Goal: Book appointment/travel/reservation

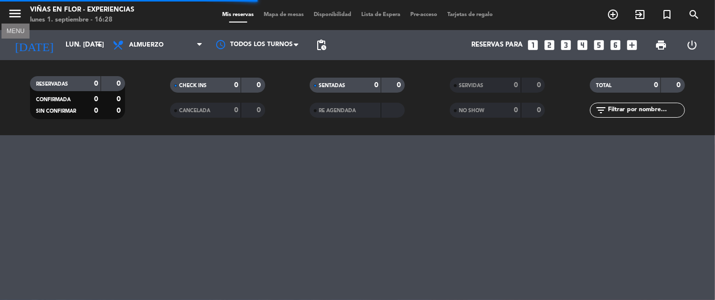
click at [12, 12] on icon "menu" at bounding box center [15, 13] width 15 height 15
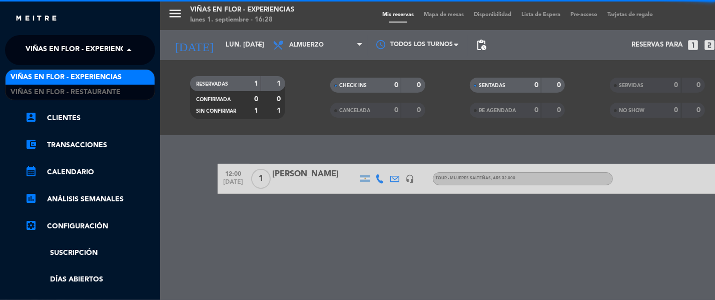
click at [108, 49] on span "Viñas en Flor - Experiencias" at bounding box center [81, 50] width 111 height 21
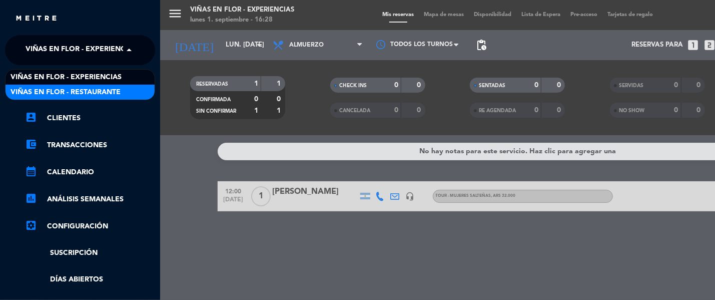
click at [124, 90] on div "Viñas en Flor - Restaurante" at bounding box center [80, 92] width 149 height 15
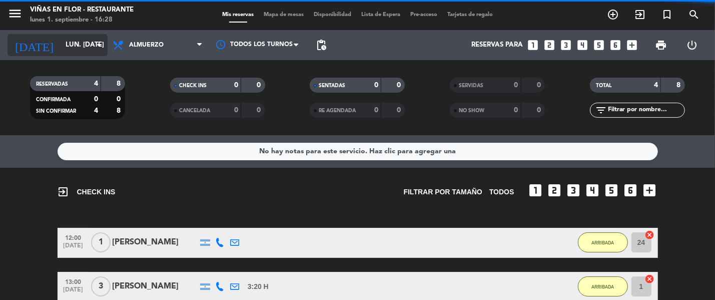
click at [69, 49] on input "lun. [DATE]" at bounding box center [105, 45] width 88 height 18
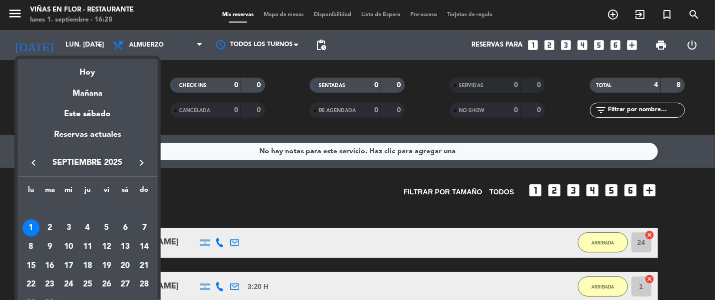
click at [74, 226] on div "3" at bounding box center [68, 227] width 17 height 17
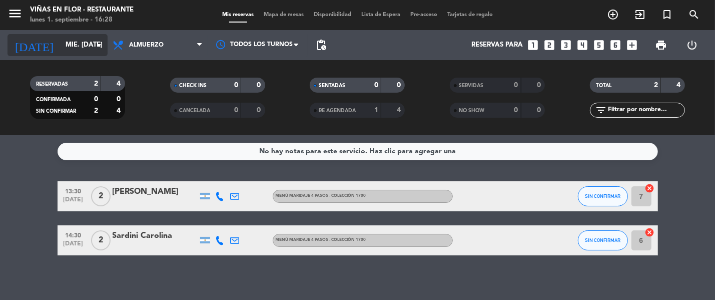
click at [70, 50] on input "mié. [DATE]" at bounding box center [105, 45] width 88 height 18
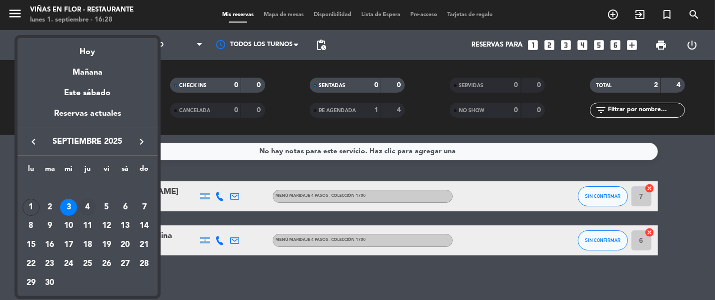
click at [89, 207] on div "4" at bounding box center [87, 207] width 17 height 17
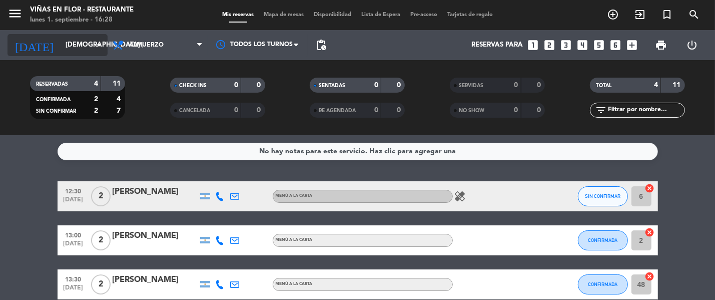
click at [61, 43] on input "[DEMOGRAPHIC_DATA] [DATE]" at bounding box center [105, 45] width 88 height 18
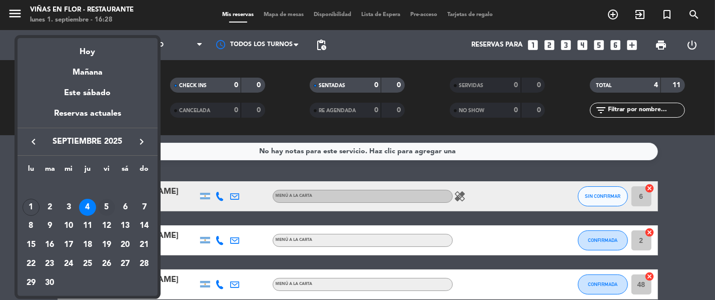
click at [109, 207] on div "5" at bounding box center [106, 207] width 17 height 17
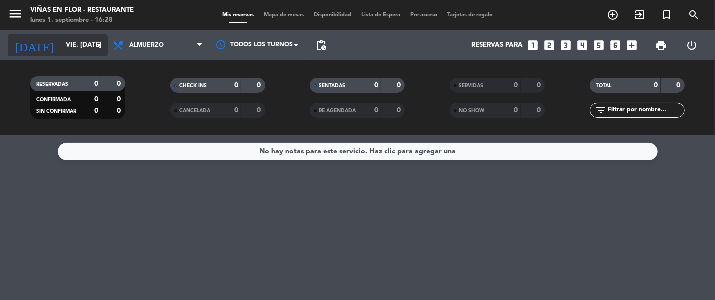
click at [64, 43] on input "vie. [DATE]" at bounding box center [105, 45] width 88 height 18
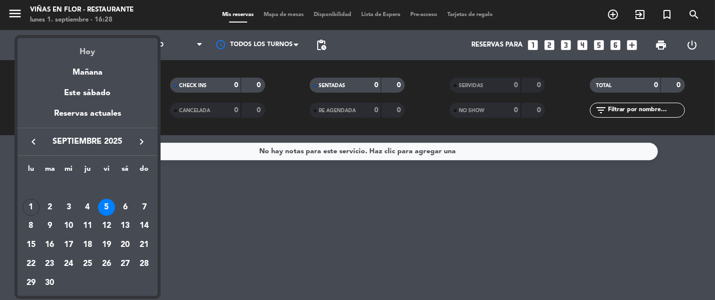
click at [83, 53] on div "Hoy" at bounding box center [88, 48] width 140 height 21
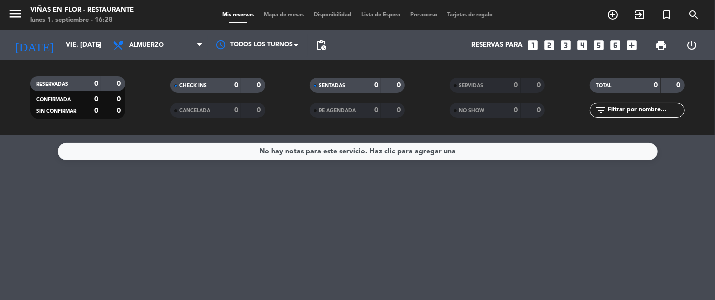
type input "lun. [DATE]"
